Goal: Find specific page/section: Find specific page/section

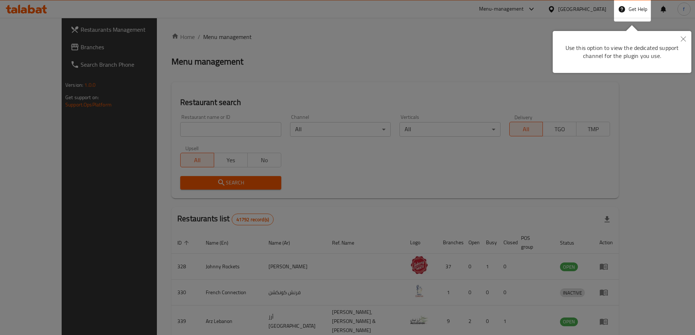
click at [688, 38] on button "Close" at bounding box center [683, 39] width 16 height 17
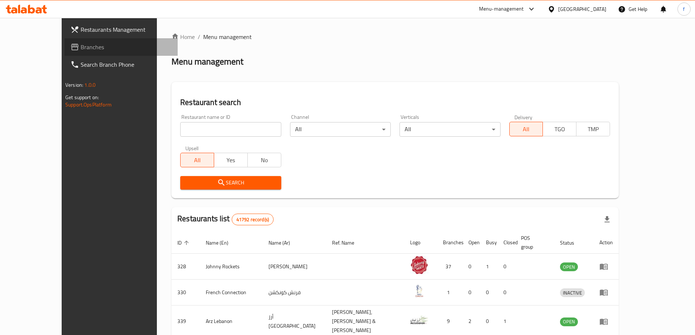
click at [81, 49] on span "Branches" at bounding box center [126, 47] width 91 height 9
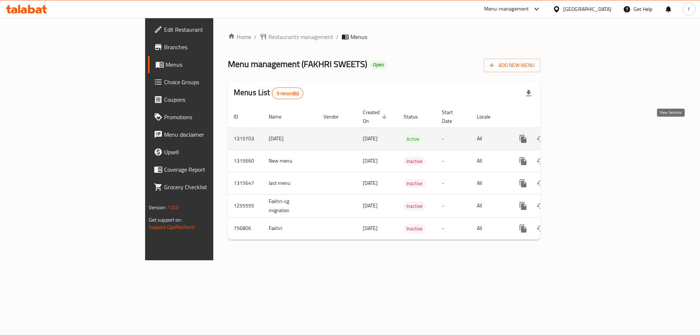
click at [579, 136] on icon "enhanced table" at bounding box center [576, 139] width 7 height 7
